Goal: Task Accomplishment & Management: Manage account settings

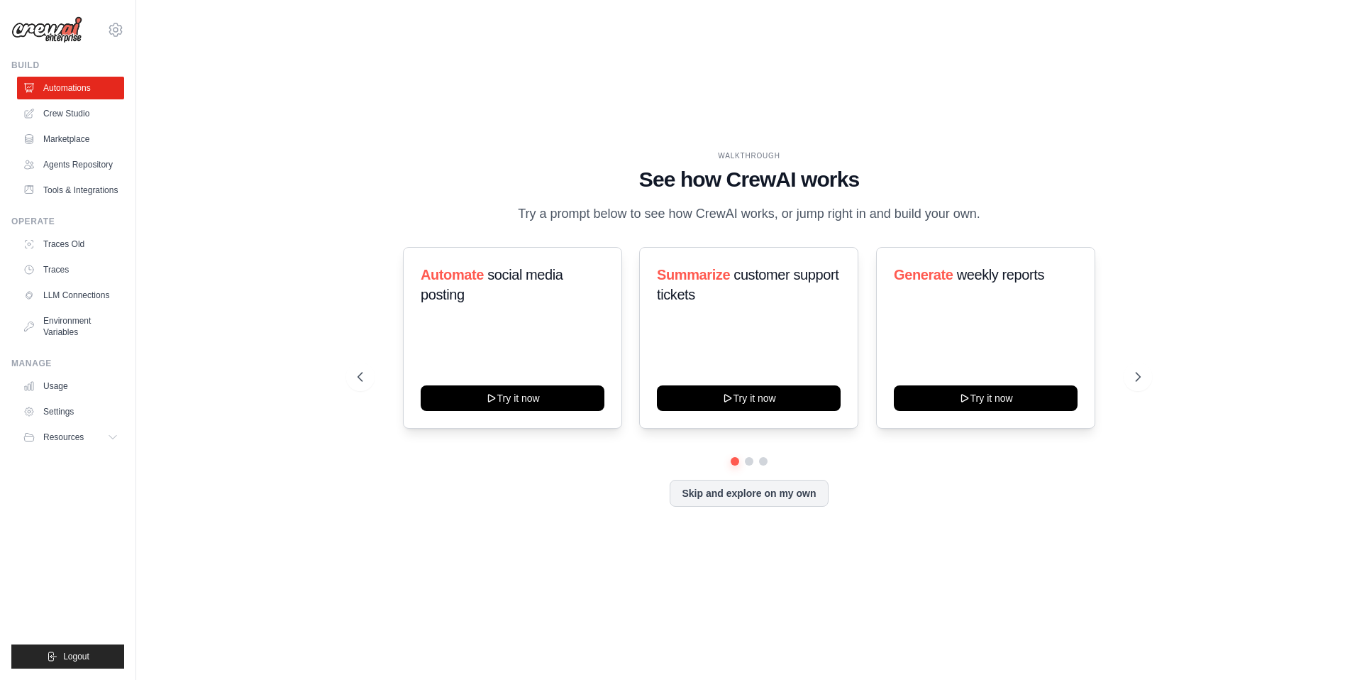
click at [1161, 94] on div "WALKTHROUGH See how CrewAI works Try a prompt below to see how CrewAI works, or…" at bounding box center [749, 339] width 1180 height 651
click at [126, 31] on div "alabrandero@konecta.com Settings Build Automations" at bounding box center [68, 340] width 136 height 680
click at [118, 33] on icon at bounding box center [115, 29] width 13 height 12
click at [165, 87] on span "Settings" at bounding box center [177, 88] width 112 height 14
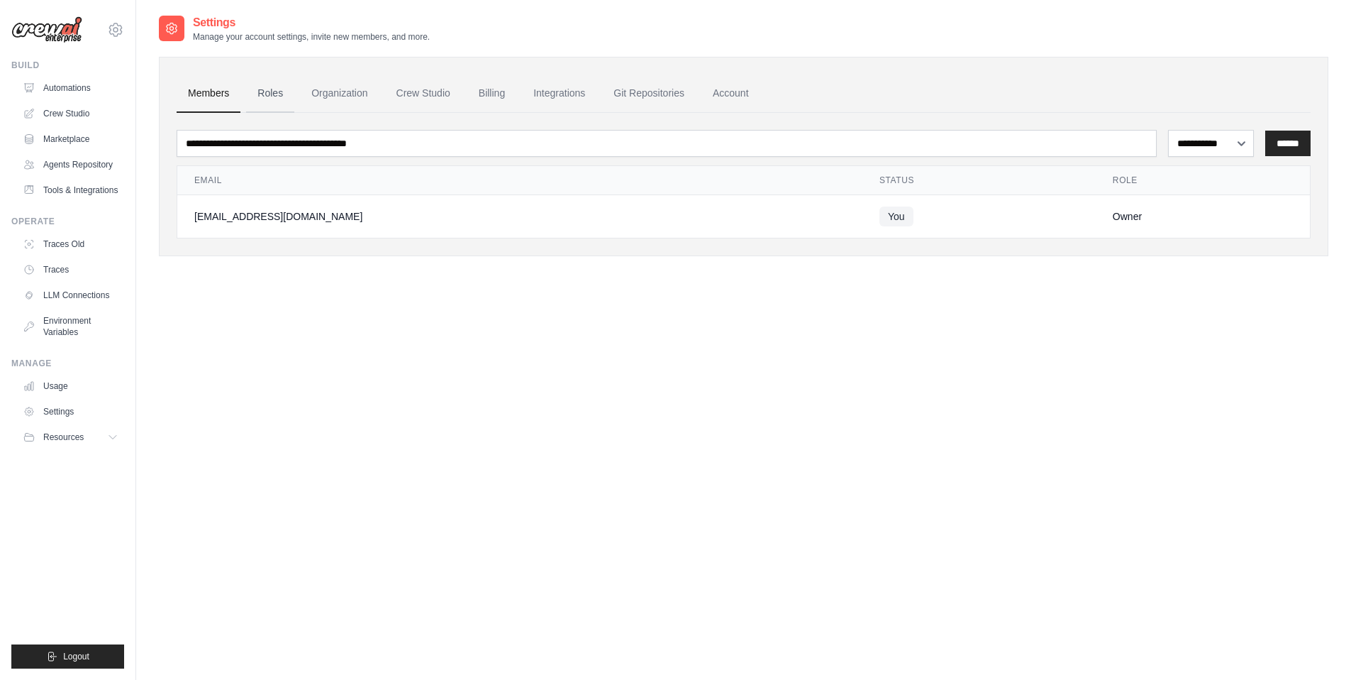
click at [278, 82] on link "Roles" at bounding box center [270, 93] width 48 height 38
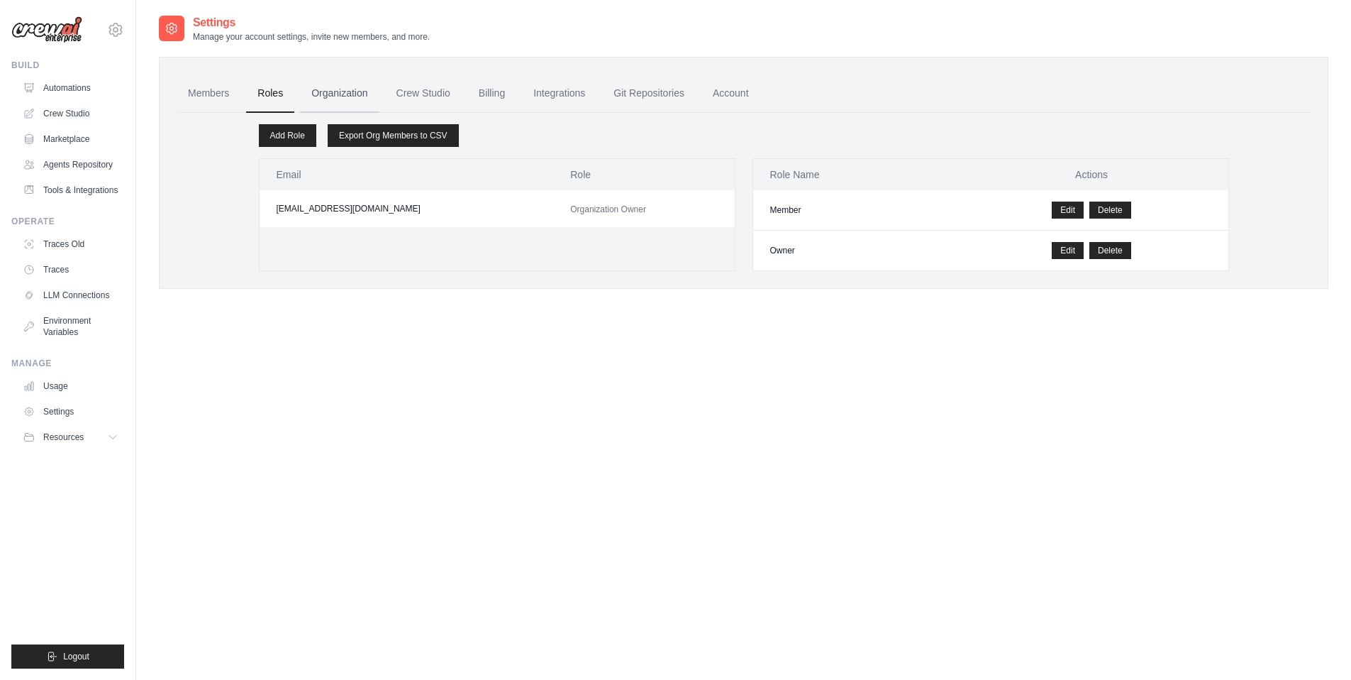
click at [336, 93] on link "Organization" at bounding box center [339, 93] width 79 height 38
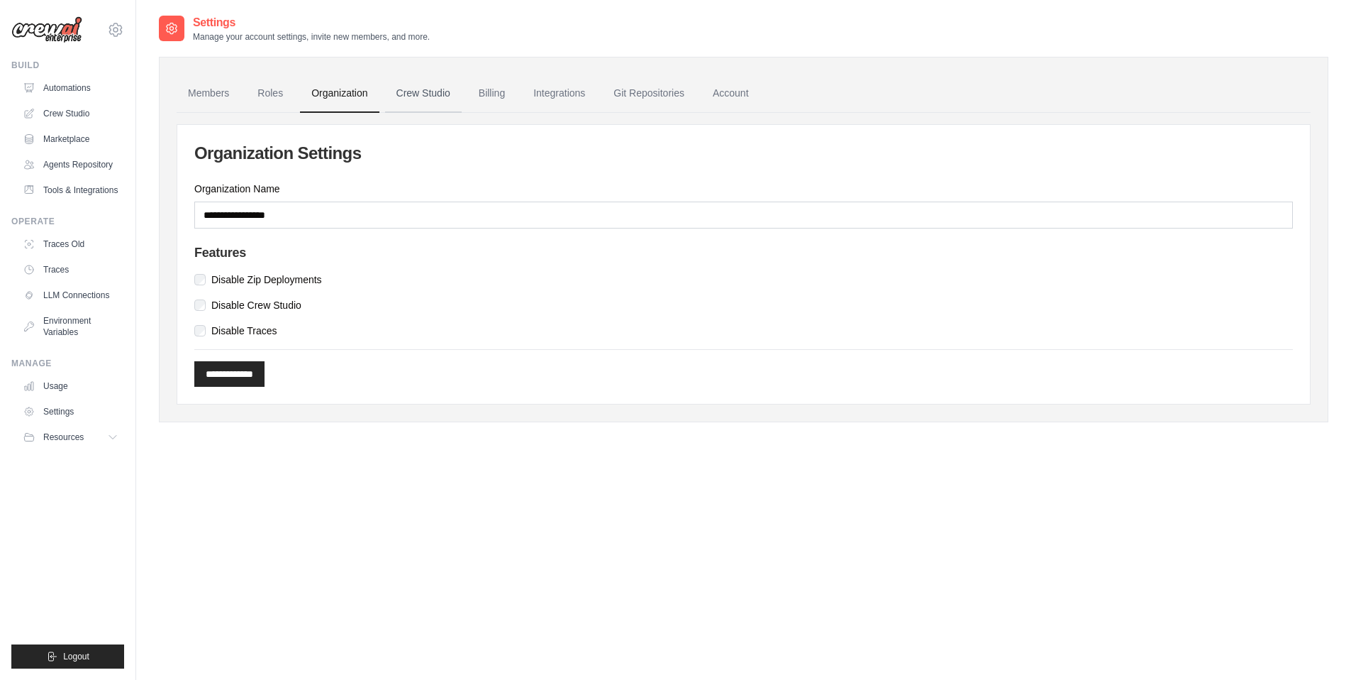
click at [423, 99] on link "Crew Studio" at bounding box center [423, 93] width 77 height 38
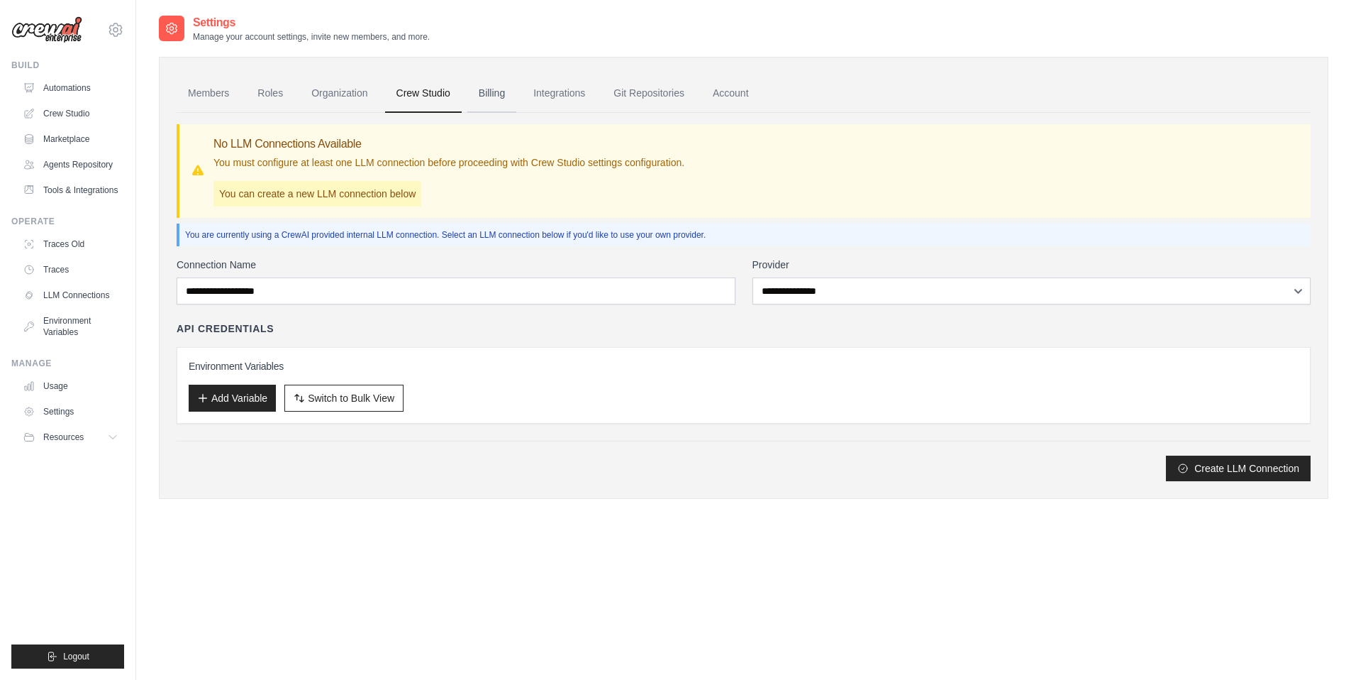
click at [486, 89] on link "Billing" at bounding box center [491, 93] width 49 height 38
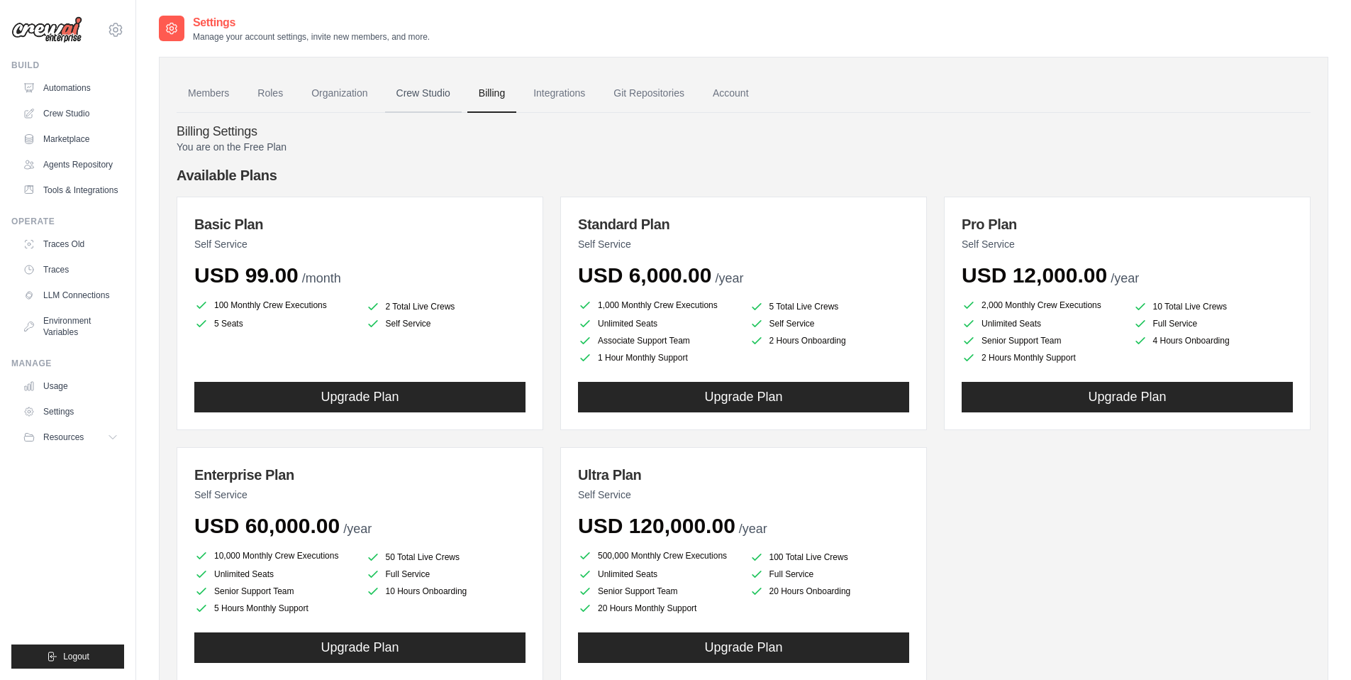
click at [427, 94] on link "Crew Studio" at bounding box center [423, 93] width 77 height 38
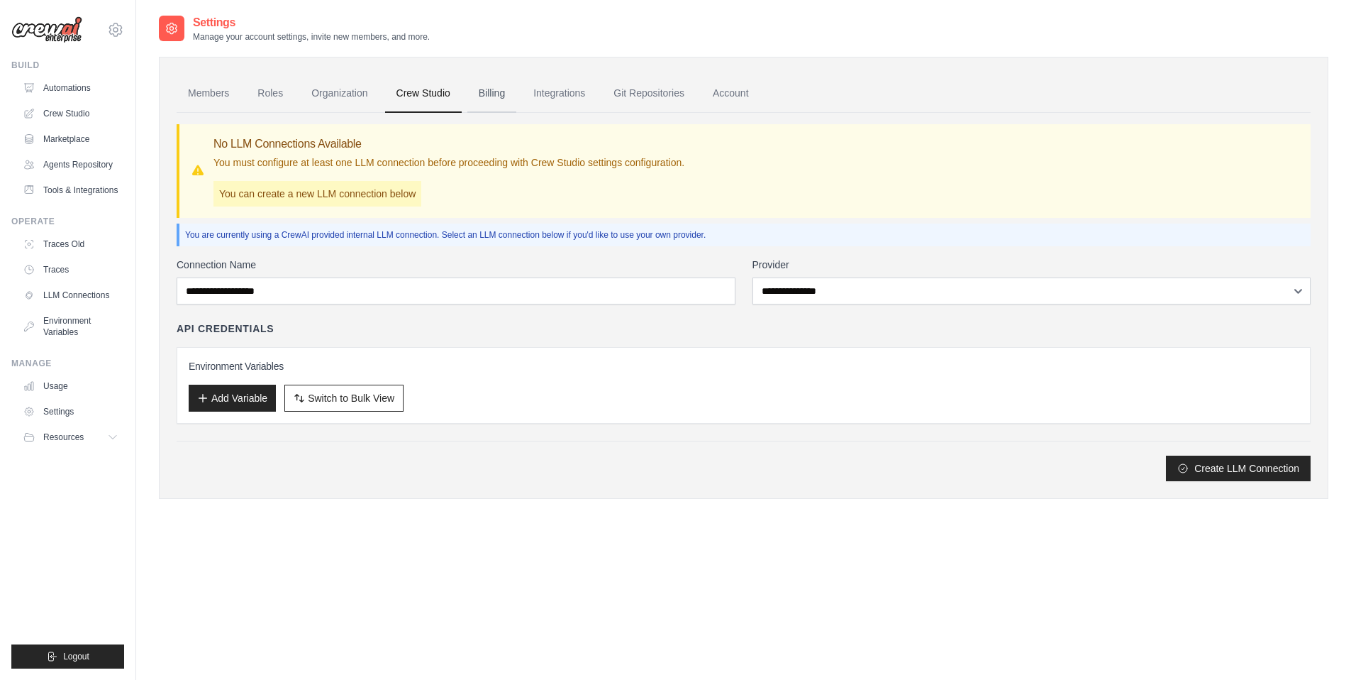
click at [482, 96] on link "Billing" at bounding box center [491, 93] width 49 height 38
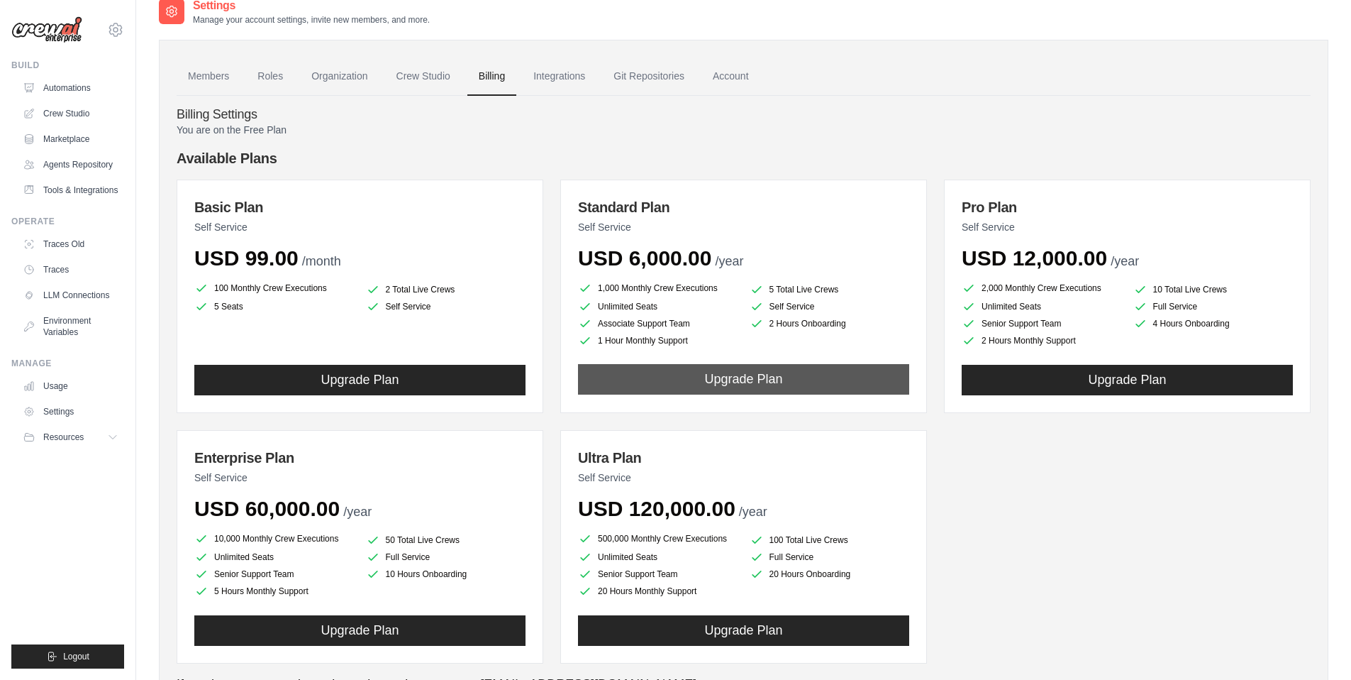
scroll to position [20, 0]
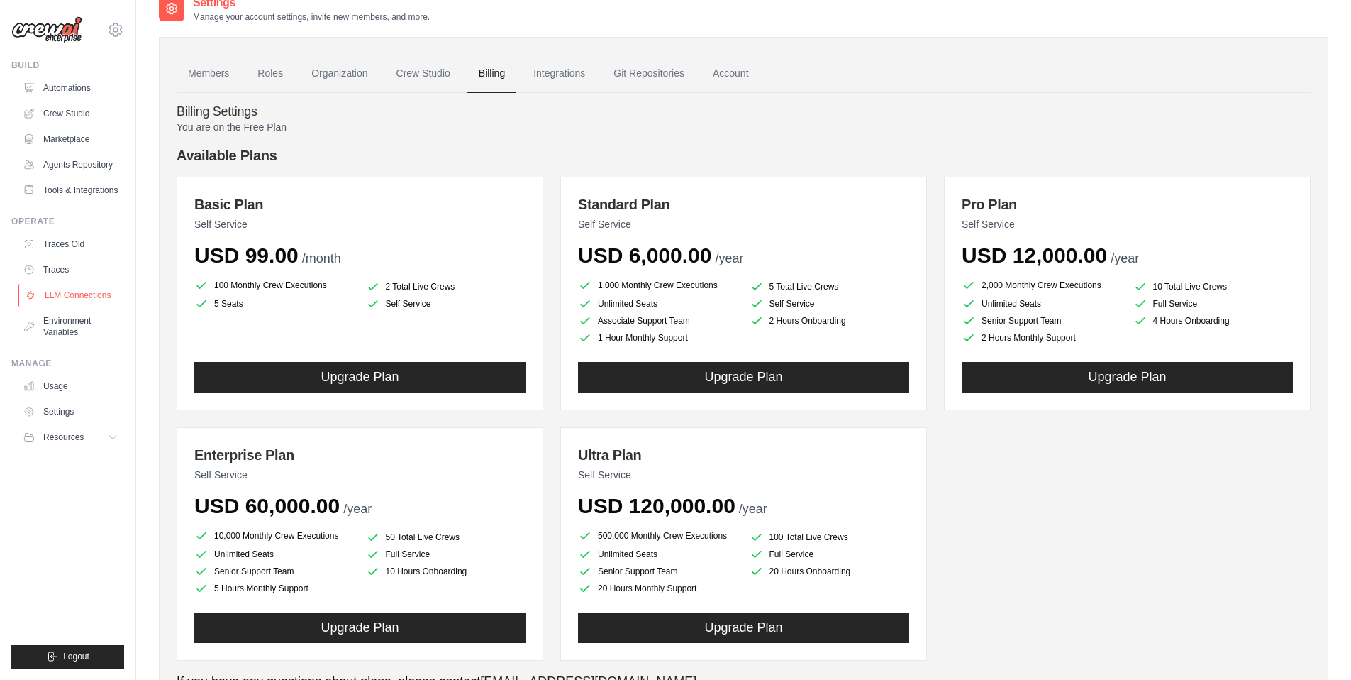
click at [60, 297] on link "LLM Connections" at bounding box center [71, 295] width 107 height 23
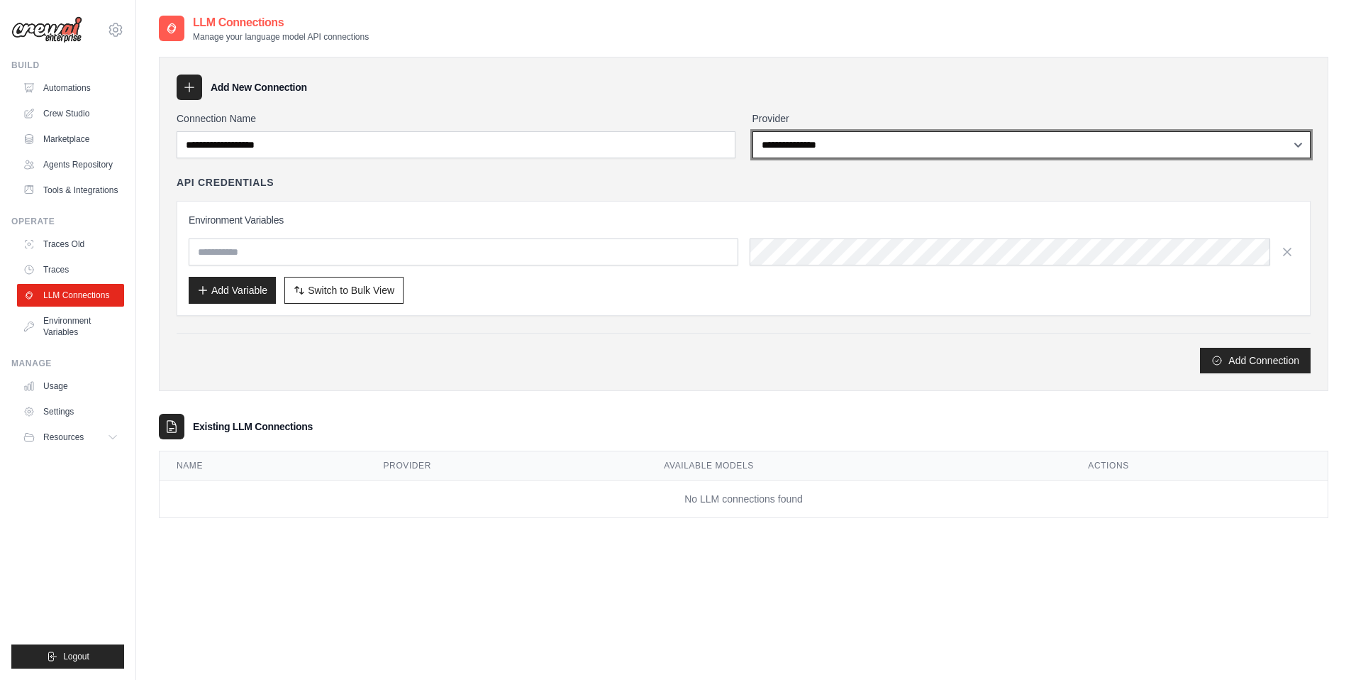
click at [826, 151] on select "**********" at bounding box center [1032, 144] width 559 height 27
select select "******"
click at [753, 131] on select "**********" at bounding box center [1032, 144] width 559 height 27
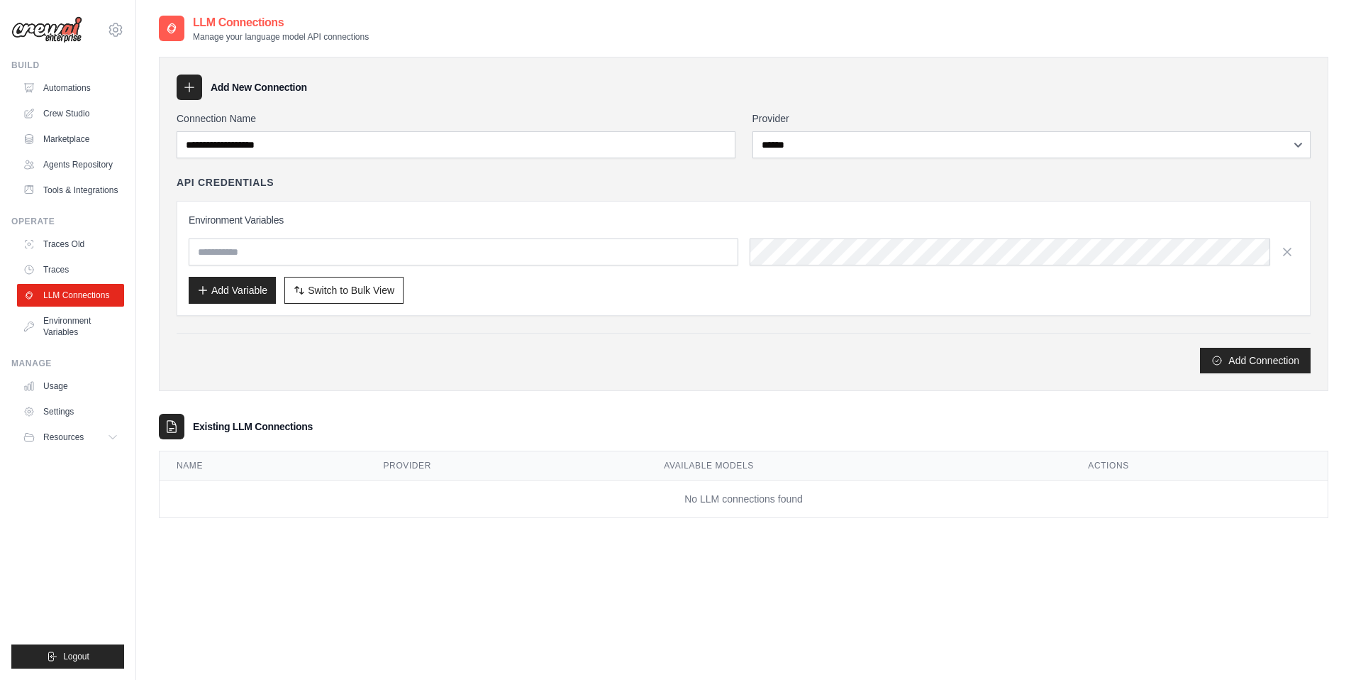
click at [852, 194] on div "API Credentials Environment Variables Add Variable Switch to Bulk View Switch t…" at bounding box center [744, 245] width 1134 height 140
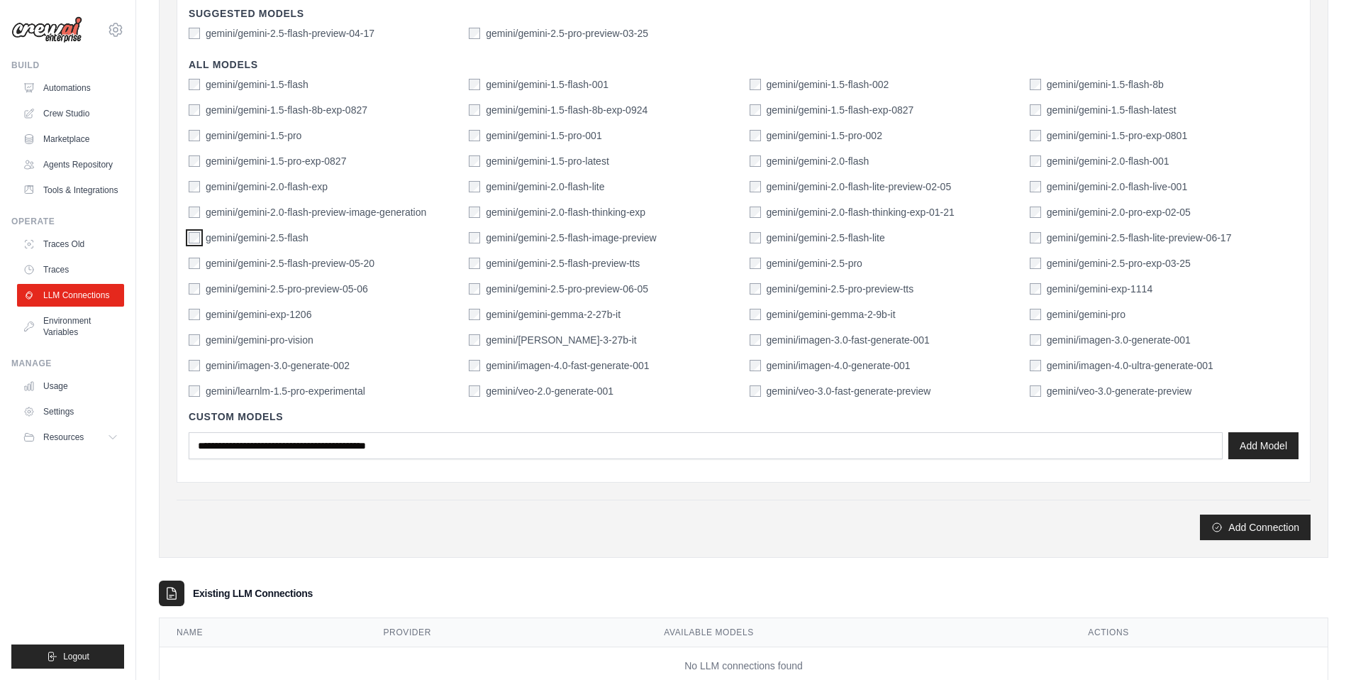
scroll to position [411, 0]
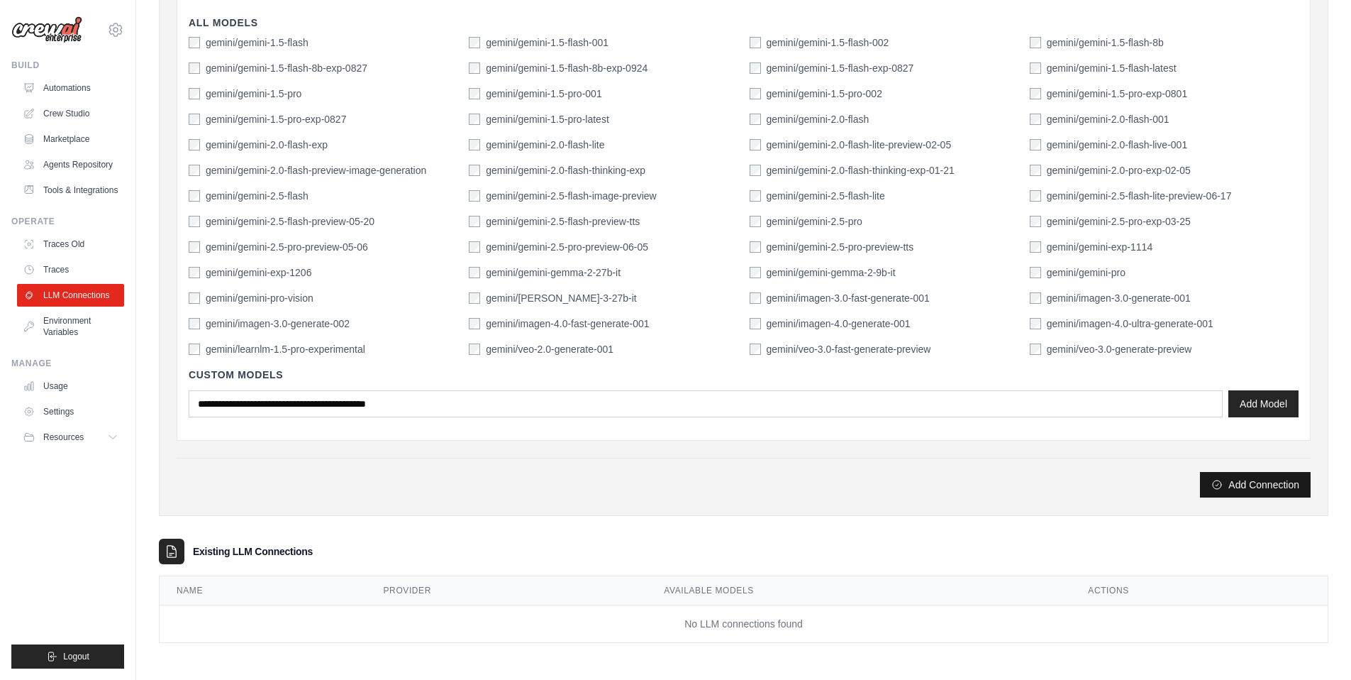
click at [1275, 493] on button "Add Connection" at bounding box center [1255, 485] width 111 height 26
type input "********"
click at [1278, 488] on button "Add Connection" at bounding box center [1255, 485] width 111 height 26
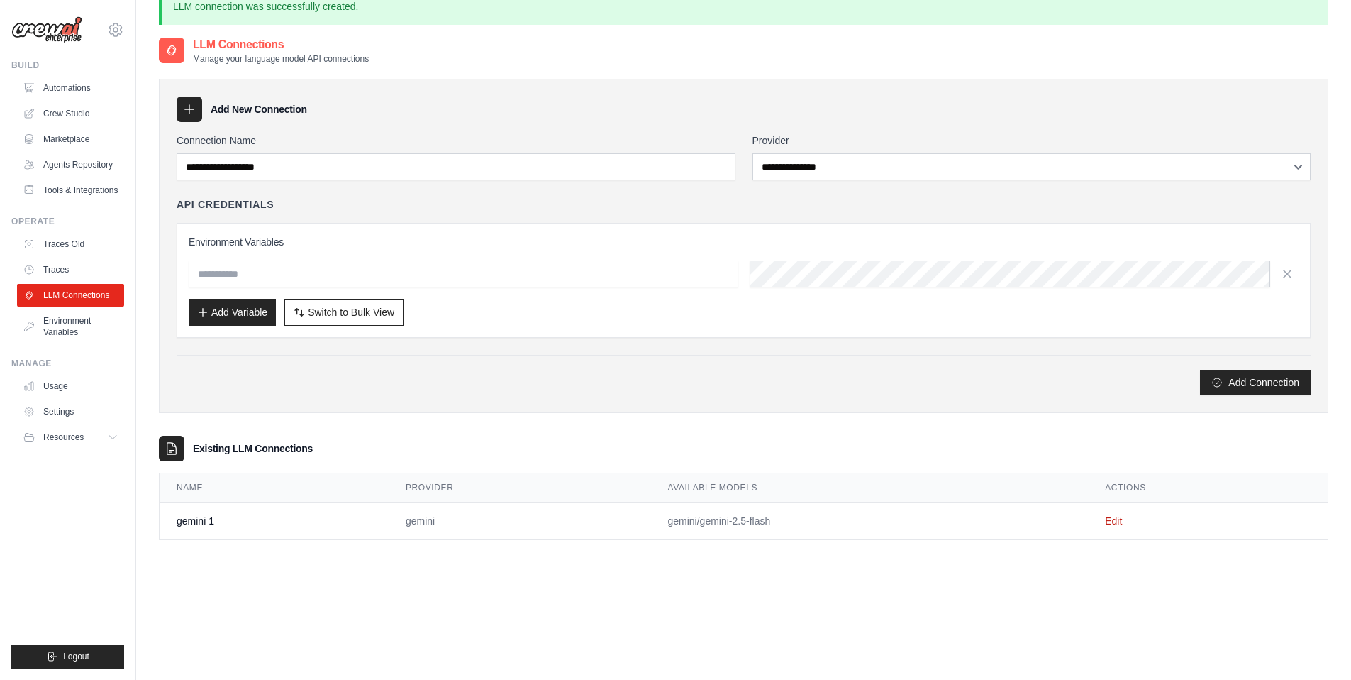
scroll to position [0, 0]
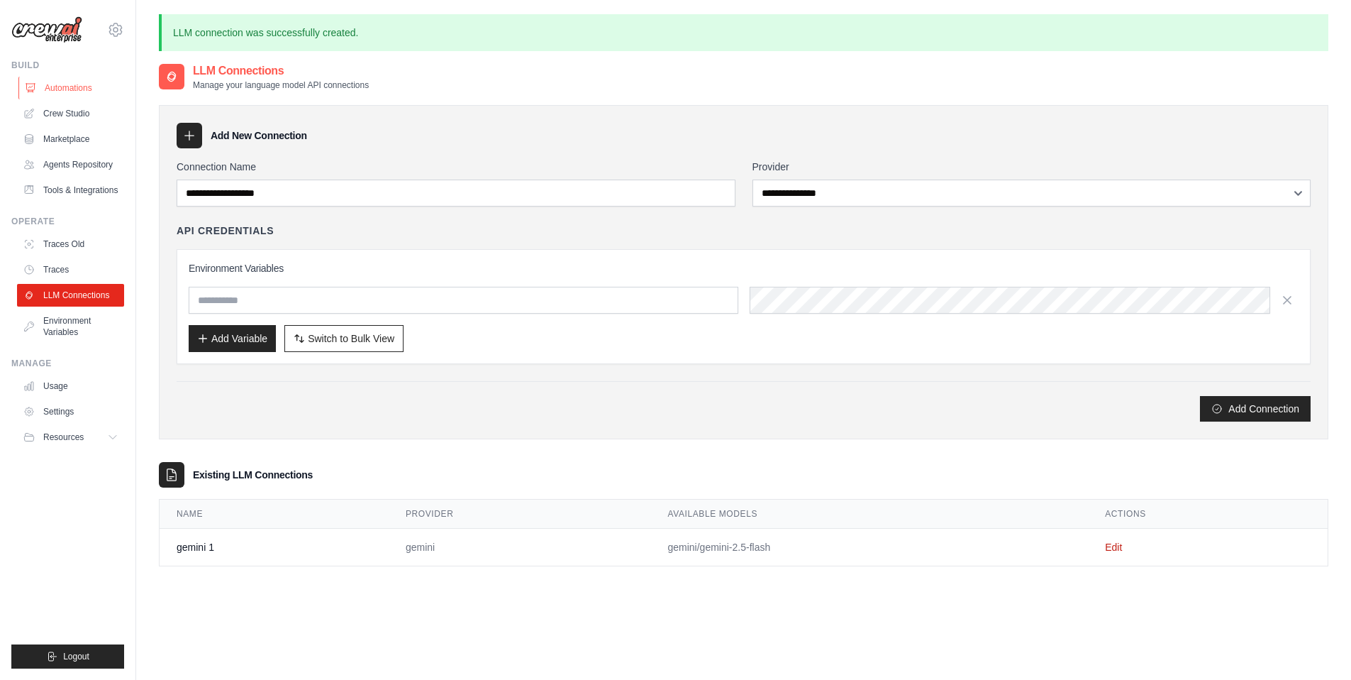
click at [66, 80] on link "Automations" at bounding box center [71, 88] width 107 height 23
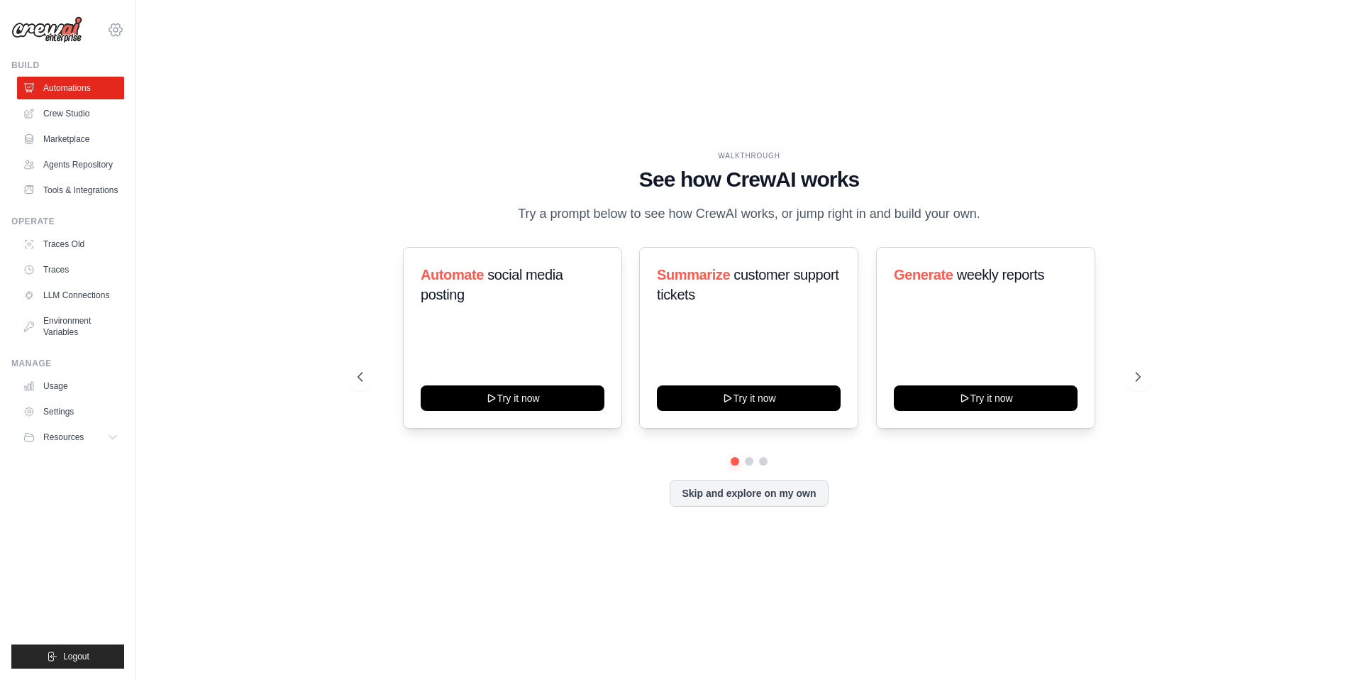
click at [111, 23] on icon at bounding box center [115, 29] width 17 height 17
click at [149, 89] on span "Settings" at bounding box center [176, 88] width 112 height 14
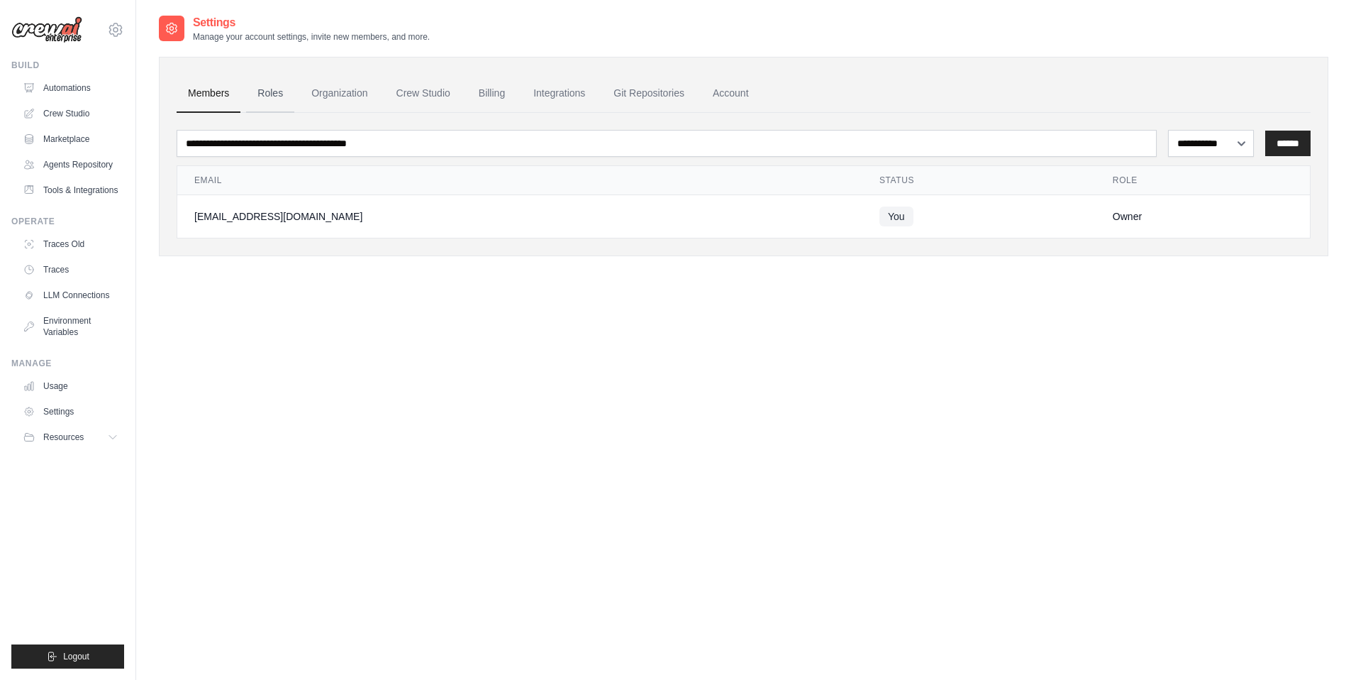
click at [276, 83] on link "Roles" at bounding box center [270, 93] width 48 height 38
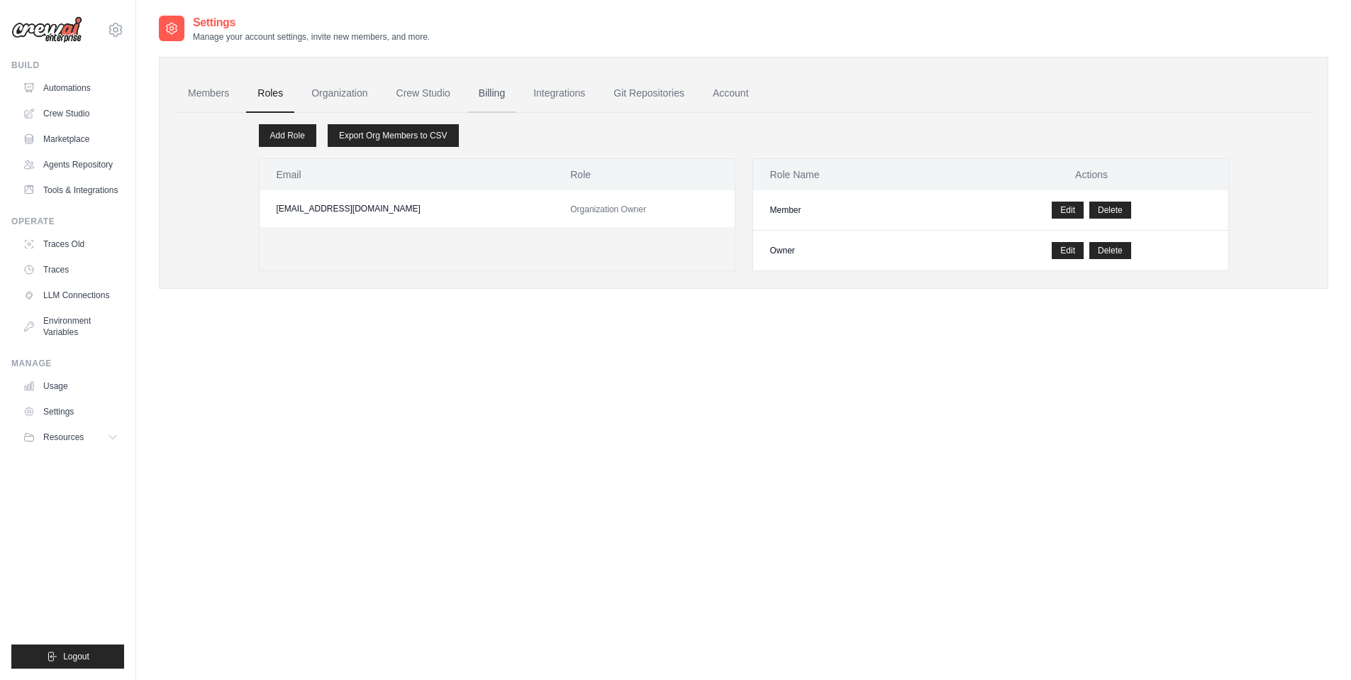
click at [492, 94] on link "Billing" at bounding box center [491, 93] width 49 height 38
